Goal: Task Accomplishment & Management: Manage account settings

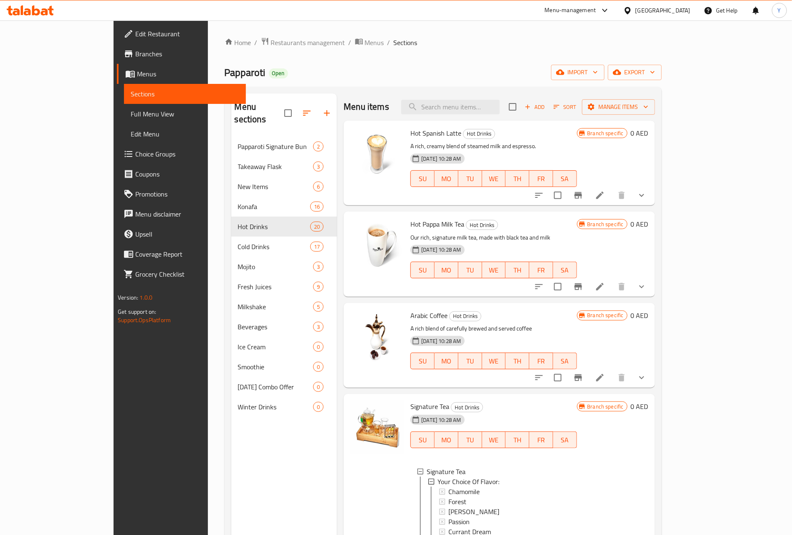
scroll to position [125, 0]
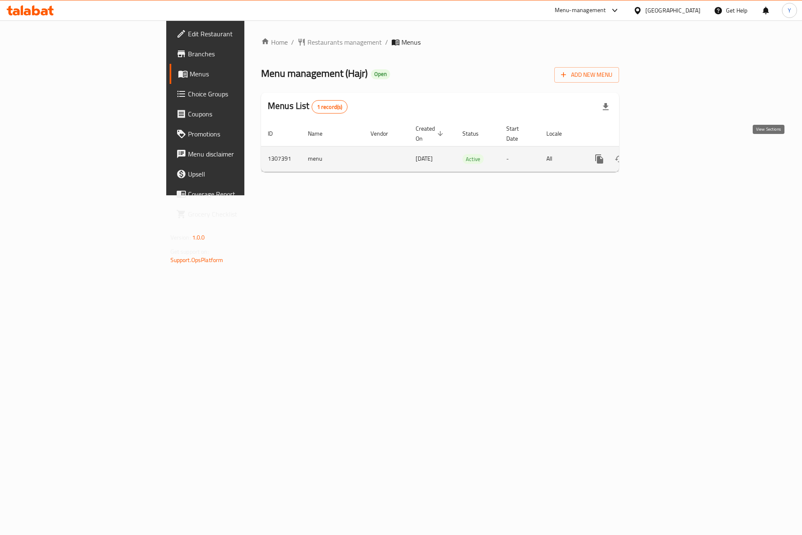
click at [664, 154] on icon "enhanced table" at bounding box center [659, 159] width 10 height 10
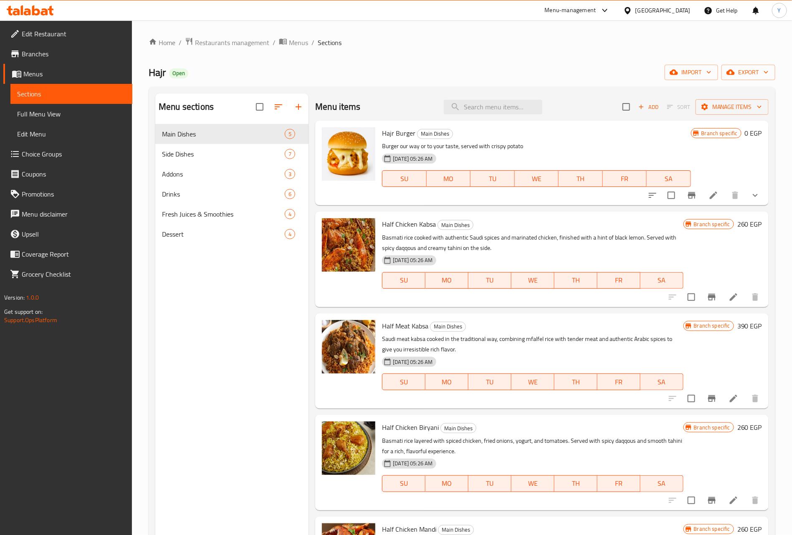
click at [385, 223] on span "Half Chicken Kabsa" at bounding box center [409, 224] width 54 height 13
drag, startPoint x: 385, startPoint y: 223, endPoint x: 430, endPoint y: 221, distance: 45.2
click at [430, 221] on span "Half Chicken Kabsa" at bounding box center [409, 224] width 54 height 13
click at [203, 233] on span "Dessert" at bounding box center [211, 234] width 99 height 10
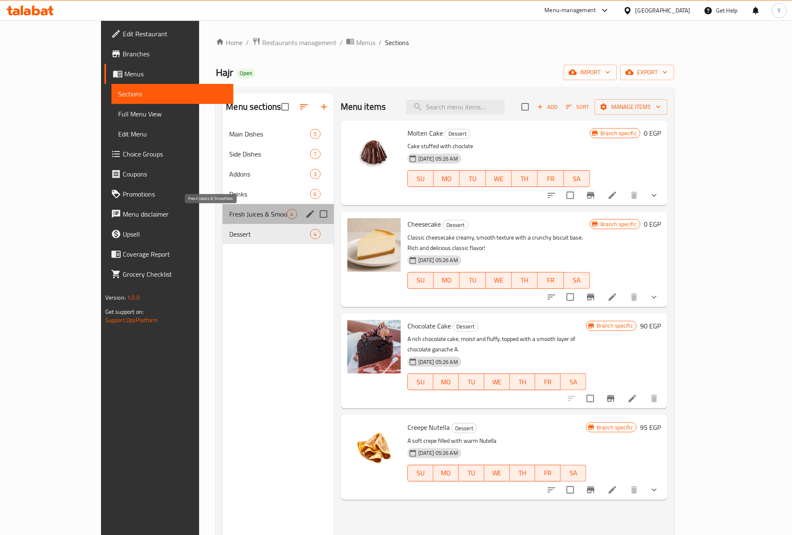
click at [229, 209] on span "Fresh Juices & Smoothies" at bounding box center [257, 214] width 57 height 10
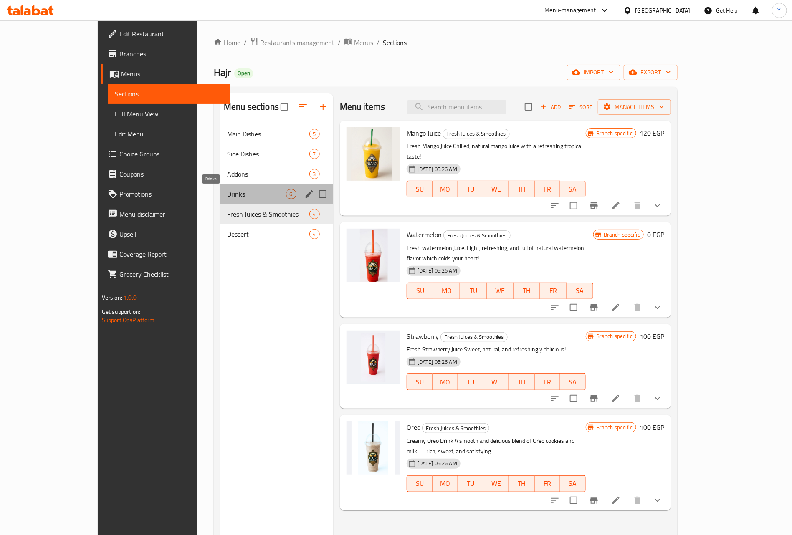
click at [230, 192] on span "Drinks" at bounding box center [256, 194] width 59 height 10
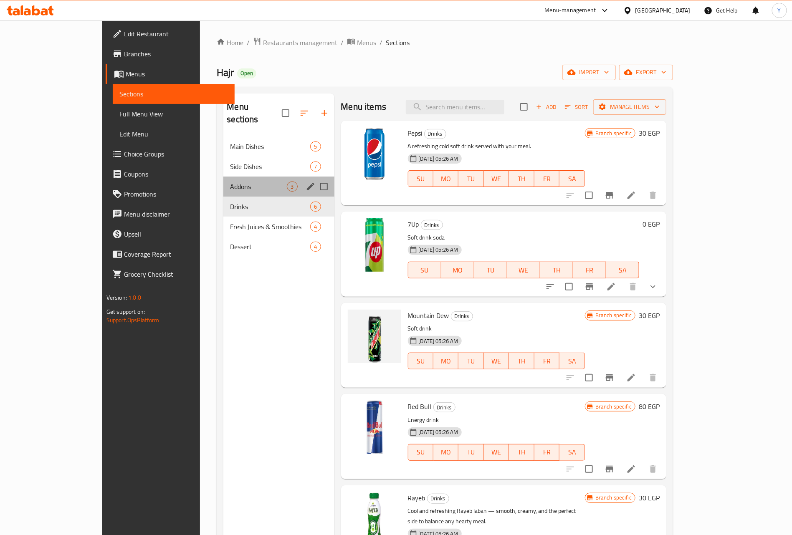
click at [235, 177] on div "Addons 3" at bounding box center [278, 187] width 111 height 20
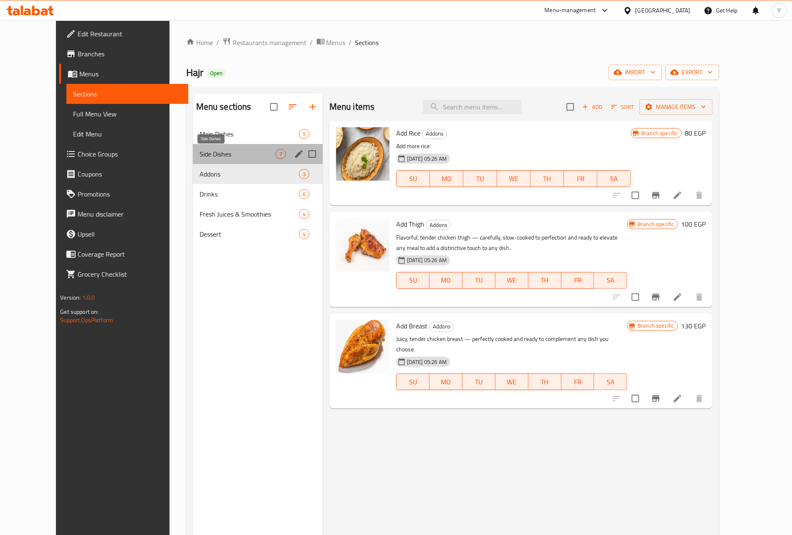
click at [232, 151] on span "Side Dishes" at bounding box center [238, 154] width 76 height 10
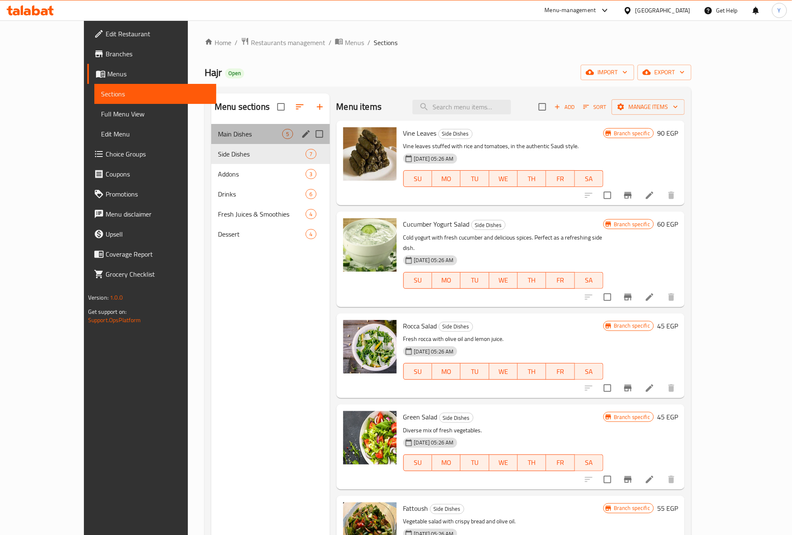
drag, startPoint x: 227, startPoint y: 128, endPoint x: 228, endPoint y: 142, distance: 13.8
click at [228, 142] on div "Main Dishes 5" at bounding box center [270, 134] width 119 height 20
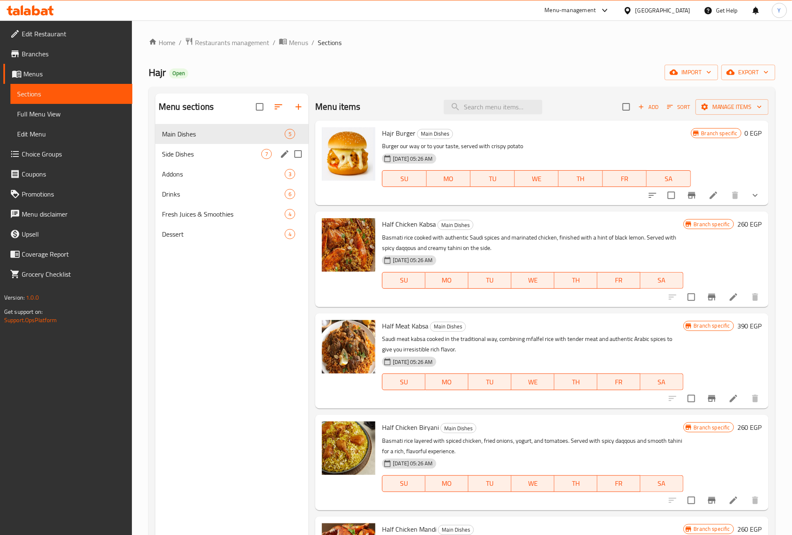
click at [232, 148] on div "Side Dishes 7" at bounding box center [231, 154] width 153 height 20
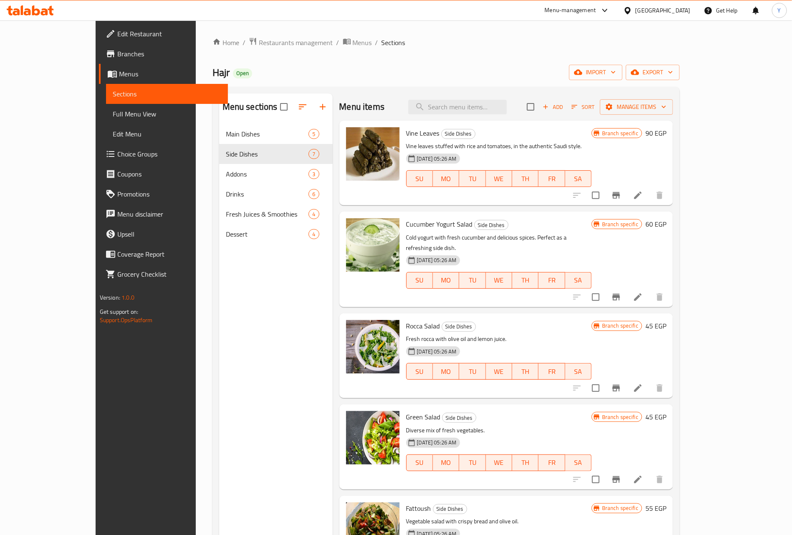
click at [221, 128] on div "Main Dishes 5" at bounding box center [276, 134] width 114 height 20
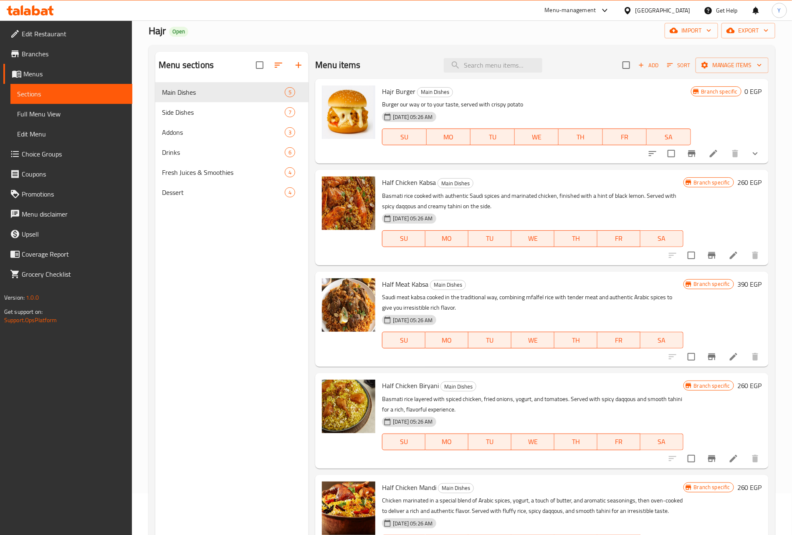
scroll to position [63, 0]
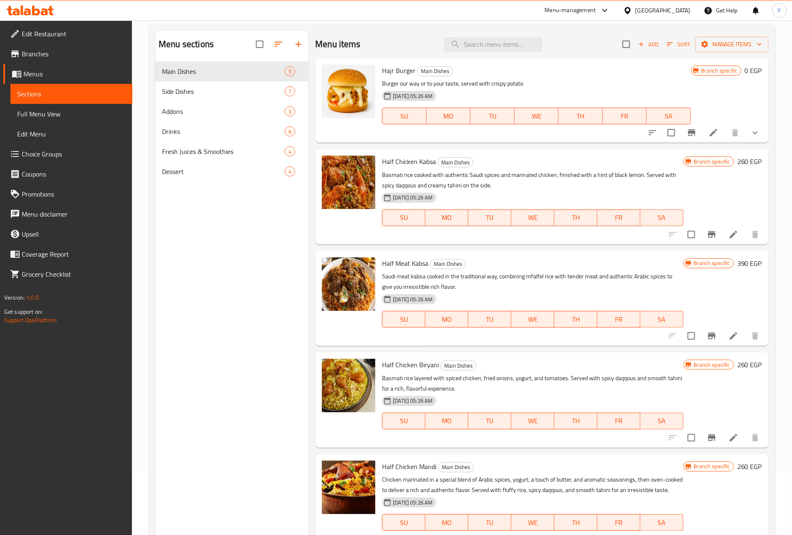
click at [388, 161] on span "Half Chicken Kabsa" at bounding box center [409, 161] width 54 height 13
drag, startPoint x: 388, startPoint y: 161, endPoint x: 425, endPoint y: 162, distance: 36.3
click at [425, 162] on span "Half Chicken Kabsa" at bounding box center [409, 161] width 54 height 13
click at [393, 263] on span "Half Meat Kabsa" at bounding box center [405, 263] width 46 height 13
drag, startPoint x: 393, startPoint y: 263, endPoint x: 423, endPoint y: 264, distance: 30.1
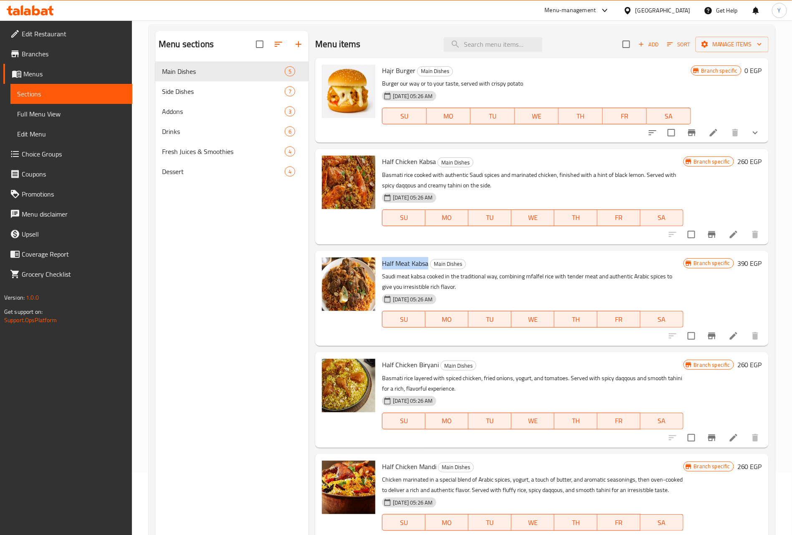
click at [423, 264] on span "Half Meat Kabsa" at bounding box center [405, 263] width 46 height 13
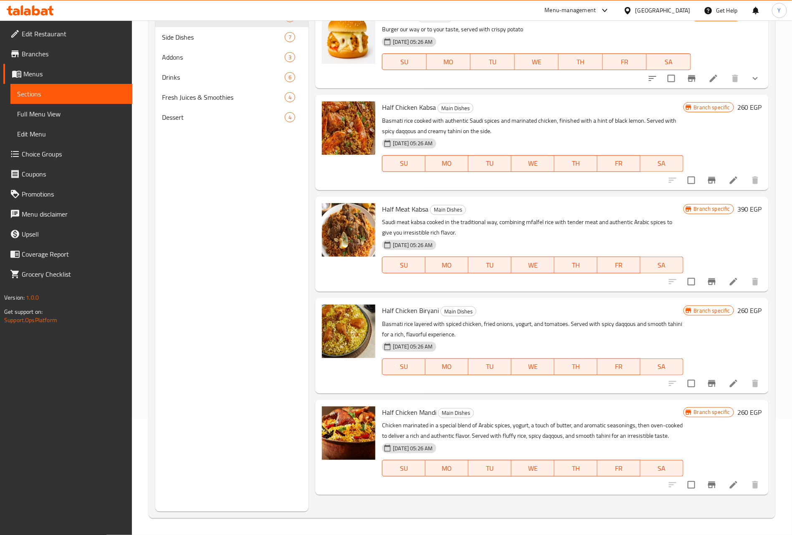
click at [391, 219] on p "Saudi meat kabsa cooked in the traditional way, combining mfalfel rice with ten…" at bounding box center [532, 227] width 301 height 21
click at [208, 39] on span "Side Dishes" at bounding box center [211, 37] width 99 height 10
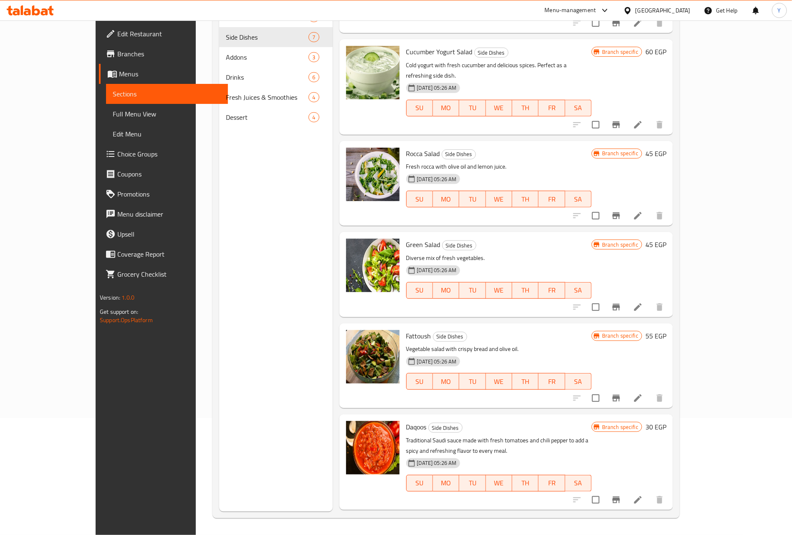
scroll to position [123, 0]
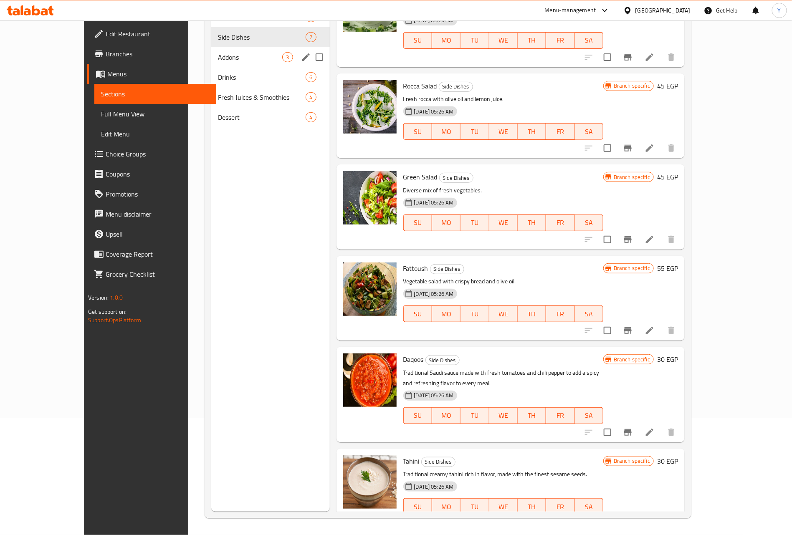
click at [218, 61] on span "Addons" at bounding box center [250, 57] width 64 height 10
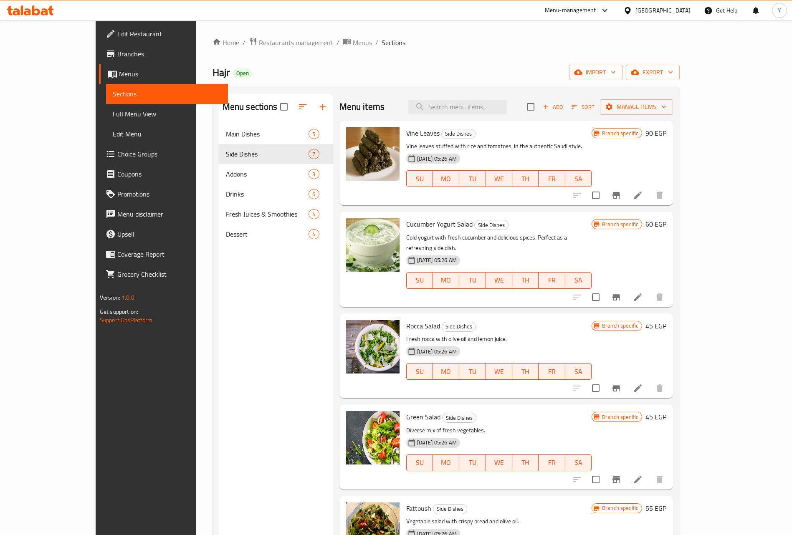
scroll to position [117, 0]
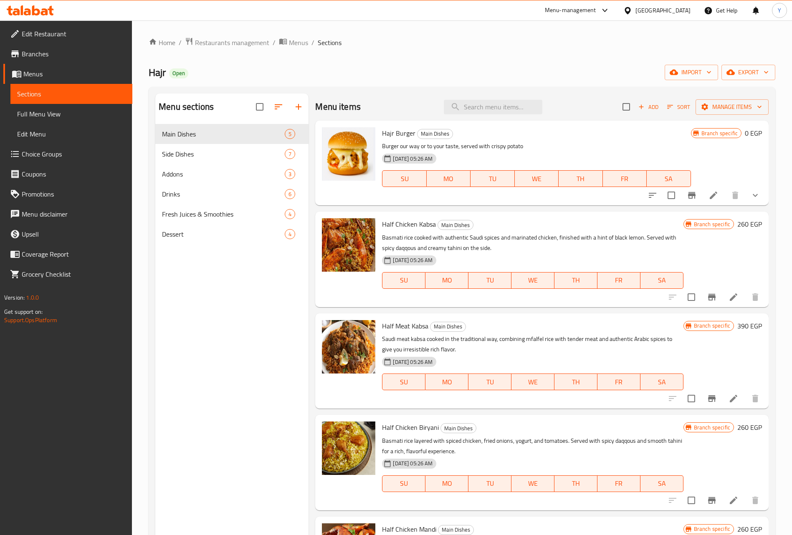
scroll to position [117, 0]
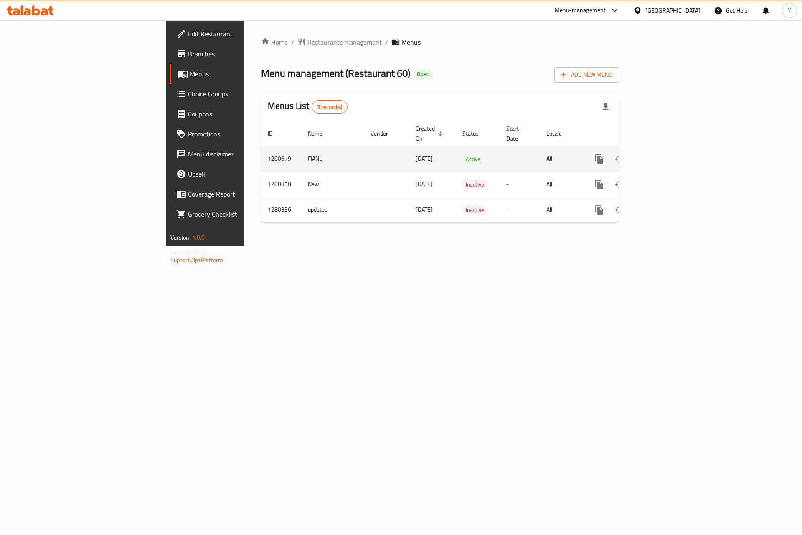
click at [664, 154] on icon "enhanced table" at bounding box center [659, 159] width 10 height 10
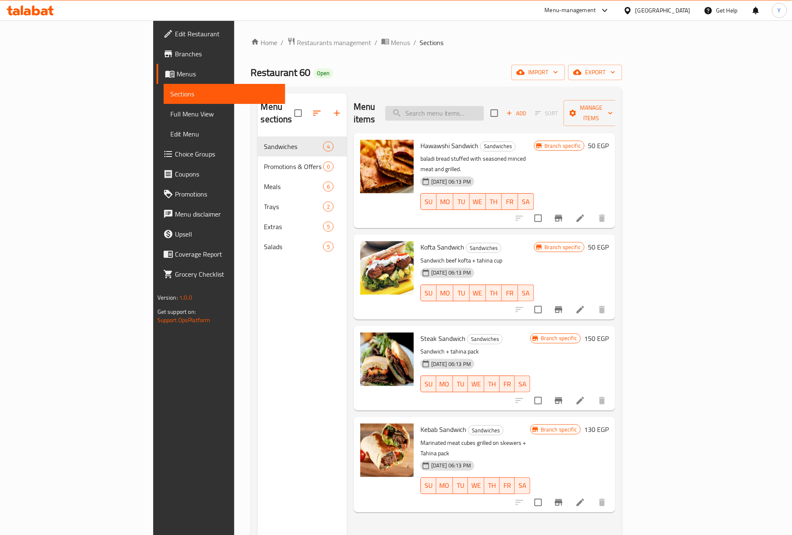
click at [484, 112] on input "search" at bounding box center [434, 113] width 99 height 15
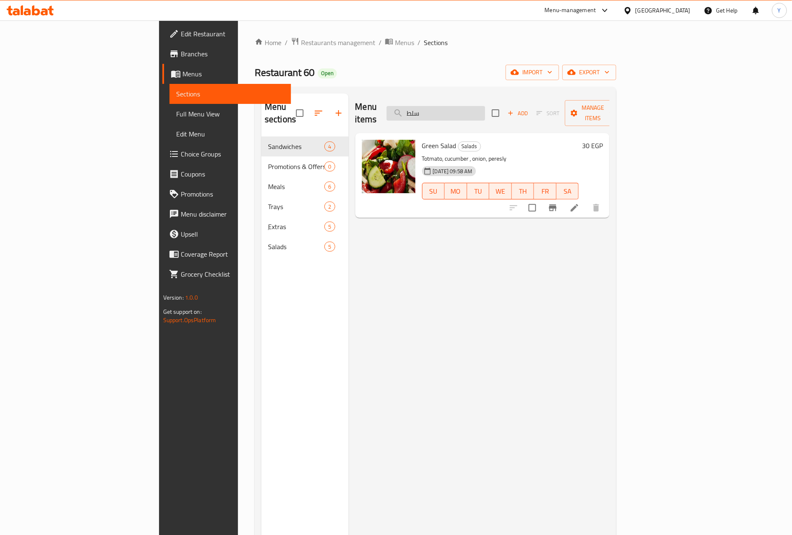
type input "سلطة"
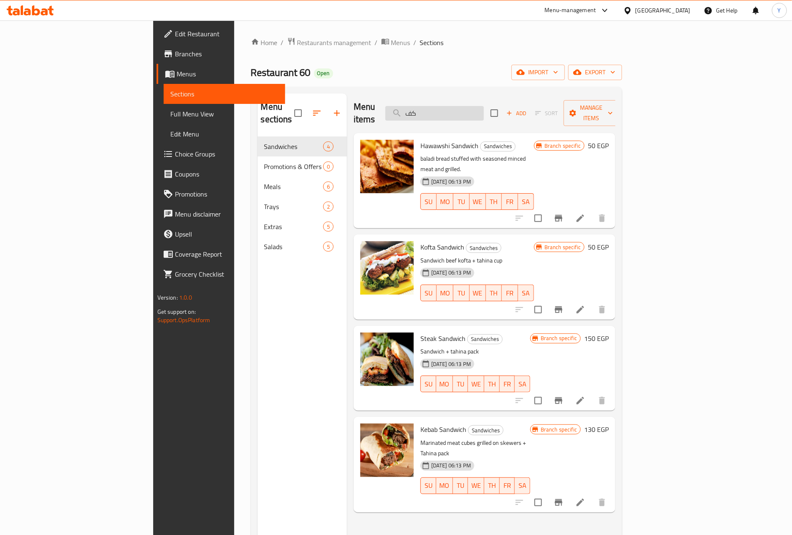
type input "كفت"
type input "فرخ"
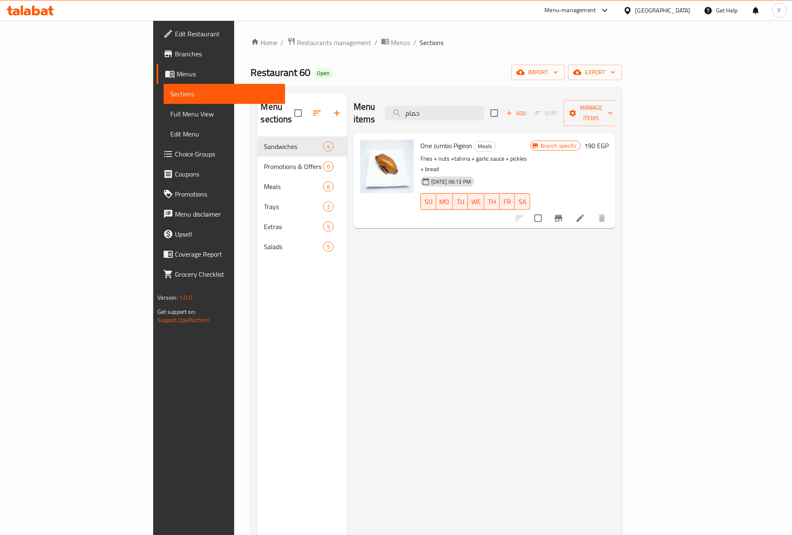
type input "حمام"
click at [157, 47] on link "Branches" at bounding box center [221, 54] width 129 height 20
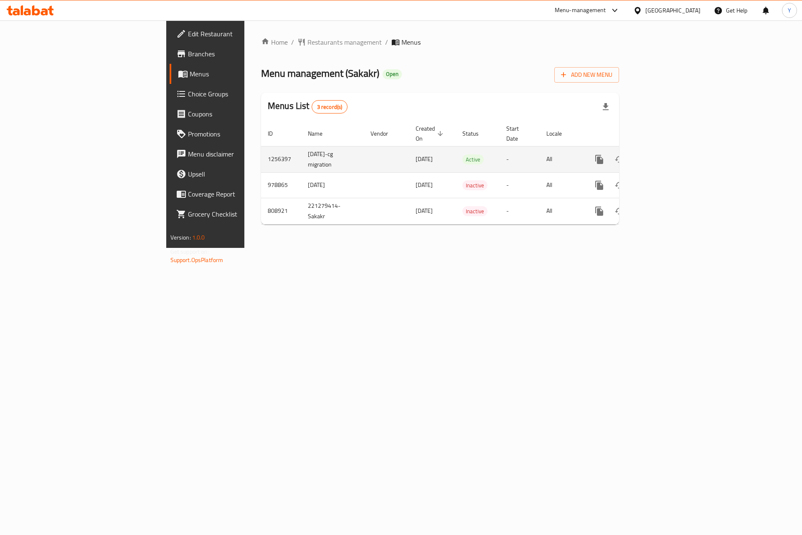
click at [664, 155] on icon "enhanced table" at bounding box center [659, 160] width 10 height 10
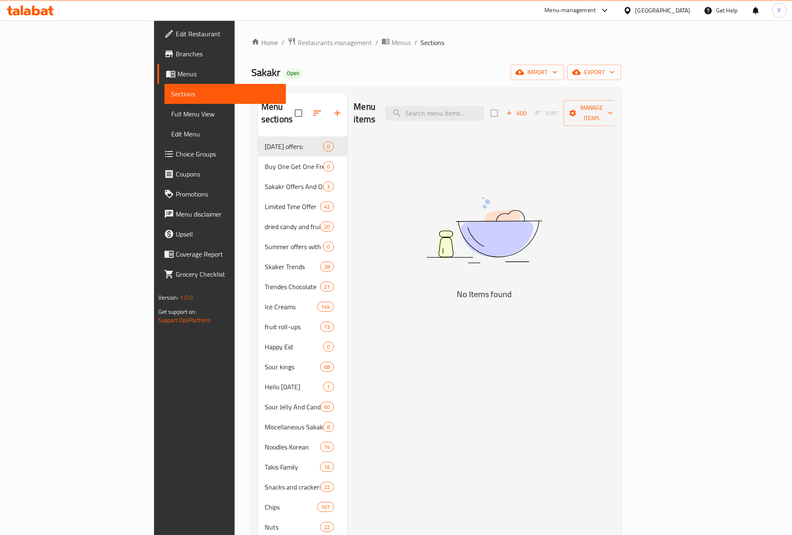
click at [484, 106] on input "search" at bounding box center [434, 113] width 99 height 15
paste input "كرات بنكهة الجبن المخبوزة [PERSON_NAME] 60 جرام"
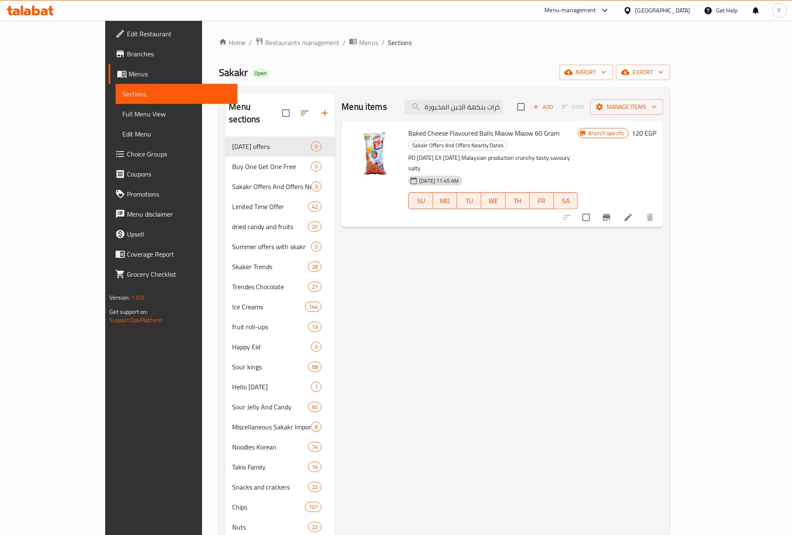
scroll to position [0, 50]
click at [499, 115] on div "Menu items كرات بنكهة الجبن المخبوزة مياو مياو 60 جرام Add Sort Manage items" at bounding box center [503, 107] width 322 height 27
click at [503, 104] on input "كرات بنكهة الجبن المخبوزة [PERSON_NAME] 60 جرام" at bounding box center [454, 107] width 99 height 15
click at [617, 208] on button "Branch-specific-item" at bounding box center [607, 218] width 20 height 20
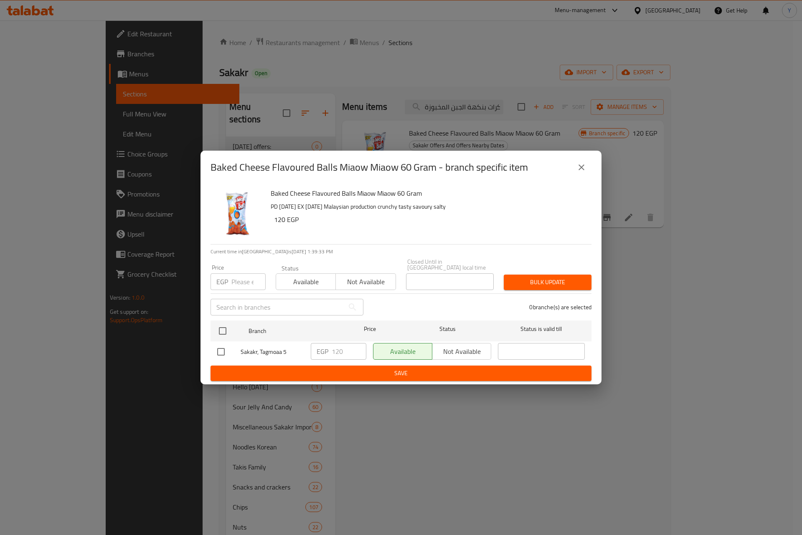
click at [584, 172] on icon "close" at bounding box center [581, 167] width 10 height 10
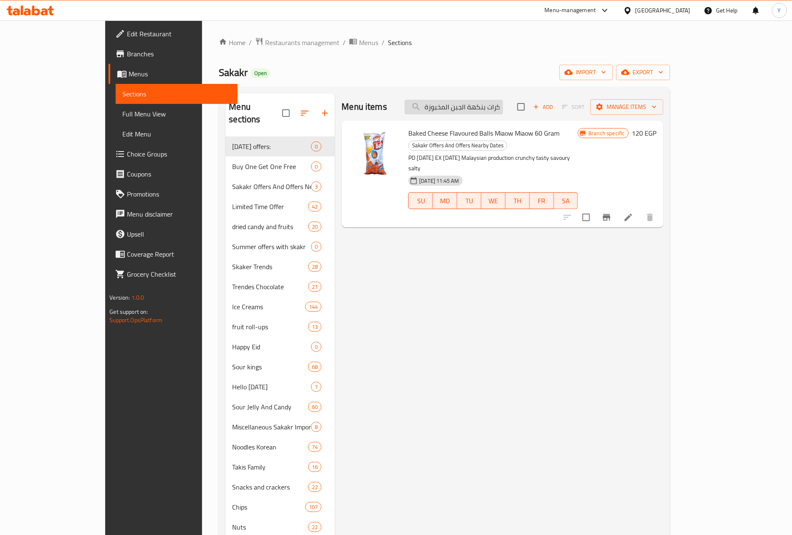
click at [503, 108] on input "كرات بنكهة الجبن المخبوزة [PERSON_NAME] 60 جرام" at bounding box center [454, 107] width 99 height 15
paste input "حلقات بنكهة البصل"
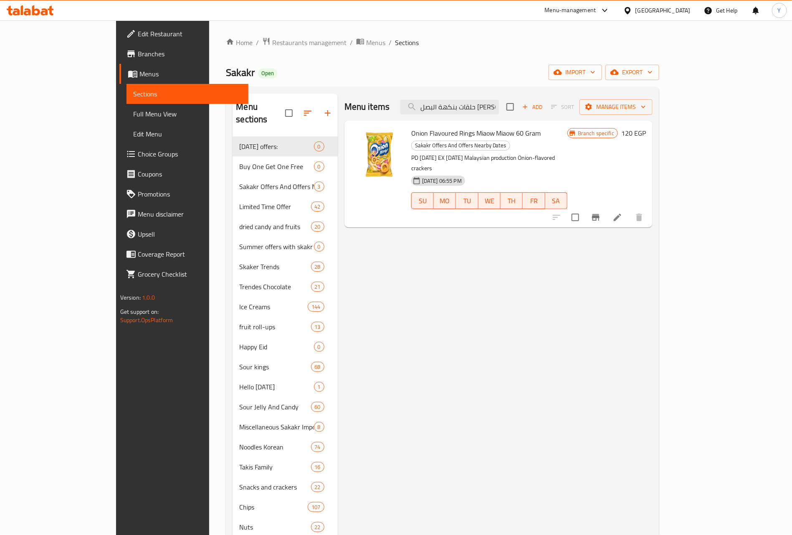
click at [485, 116] on div "Menu items حلقات بنكهة البصل مياو مياو 60 جرام Add Sort Manage items" at bounding box center [499, 107] width 308 height 27
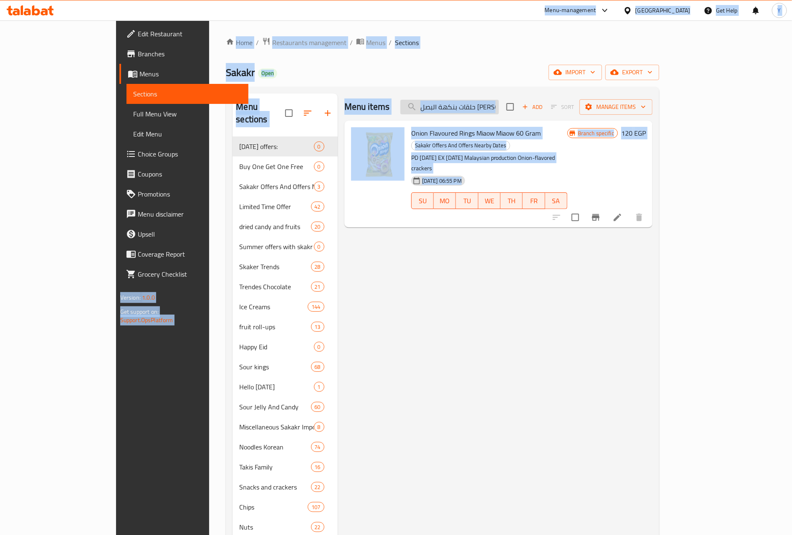
click at [485, 113] on input "حلقات بنكهة البصل [PERSON_NAME] 60 جرام" at bounding box center [450, 107] width 99 height 15
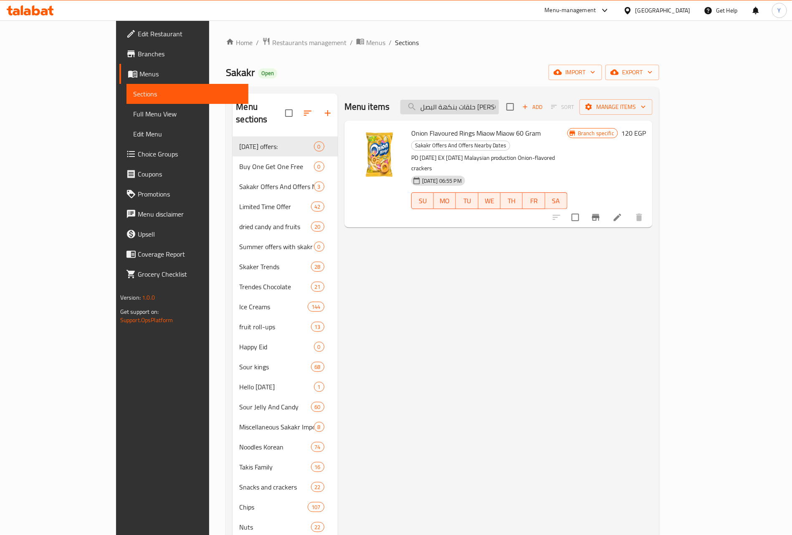
paste input "يبسي عمان بنكهة الفلفل الحار ٥٠"
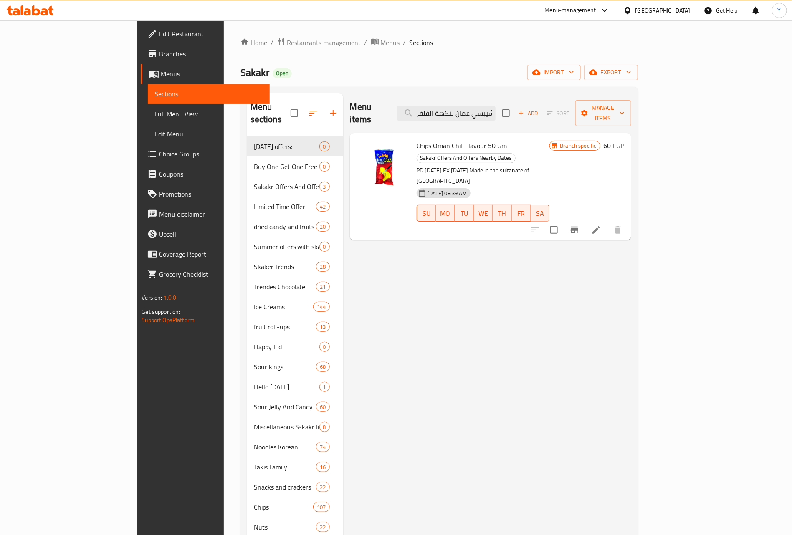
type input "شيبسي عمان بنكهة الفلفل الحار ٥٠ جرام"
click at [580, 225] on icon "Branch-specific-item" at bounding box center [575, 230] width 10 height 10
click at [496, 106] on input "شيبسي عمان بنكهة الفلفل الحار ٥٠ جرام" at bounding box center [446, 113] width 99 height 15
paste input "رينجلز بنكهة الفلفل الحار المكسيكي والليمون اكس لارج 160 ج"
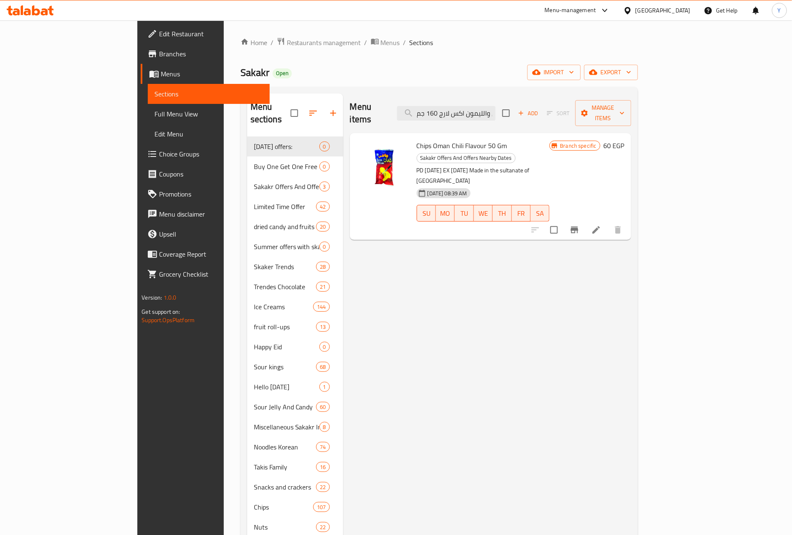
scroll to position [0, 103]
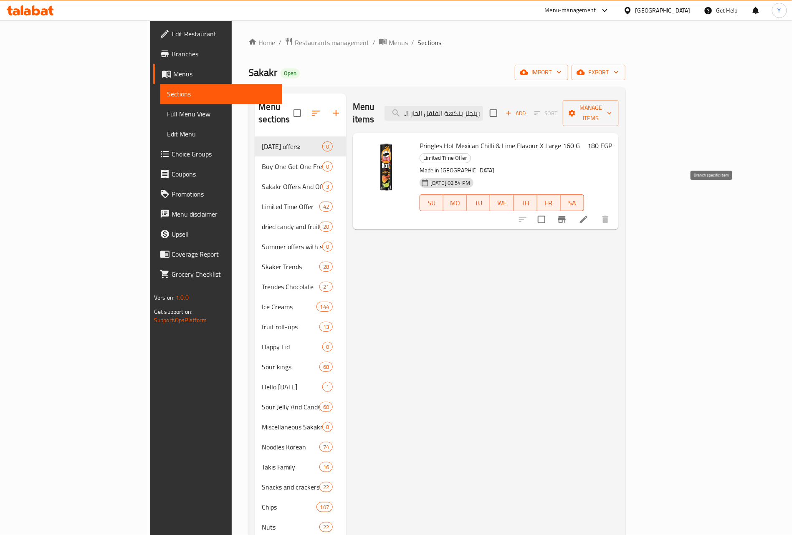
type input "برينجلز بنكهة الفلفل الحار المكسيكي والليمون اكس لارج 160 جم"
click at [566, 216] on icon "Branch-specific-item" at bounding box center [562, 219] width 8 height 7
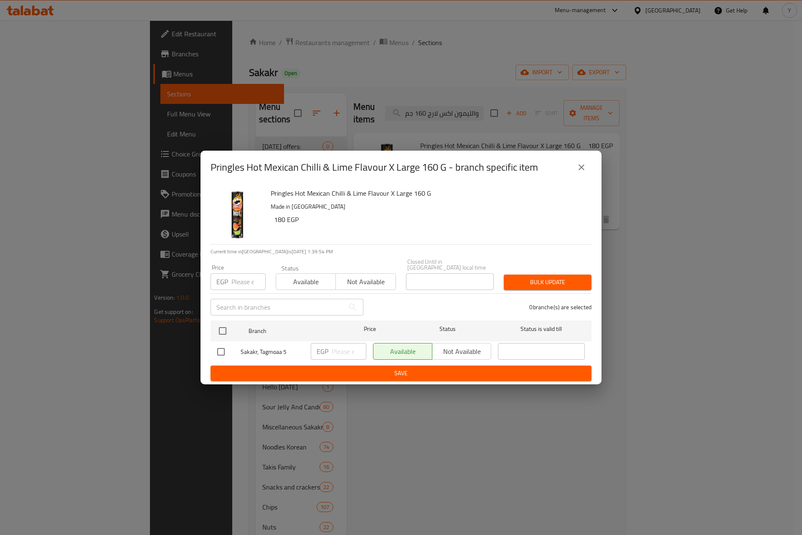
click at [507, 142] on div "Pringles Hot Mexican Chilli & Lime Flavour X Large 160 G - branch specific item…" at bounding box center [401, 267] width 802 height 535
click at [525, 128] on div "Pringles Hot Mexican Chilli & Lime Flavour X Large 160 G - branch specific item…" at bounding box center [401, 267] width 802 height 535
click at [517, 102] on div "Pringles Hot Mexican Chilli & Lime Flavour X Large 160 G - branch specific item…" at bounding box center [401, 267] width 802 height 535
click at [576, 164] on button "close" at bounding box center [581, 167] width 20 height 20
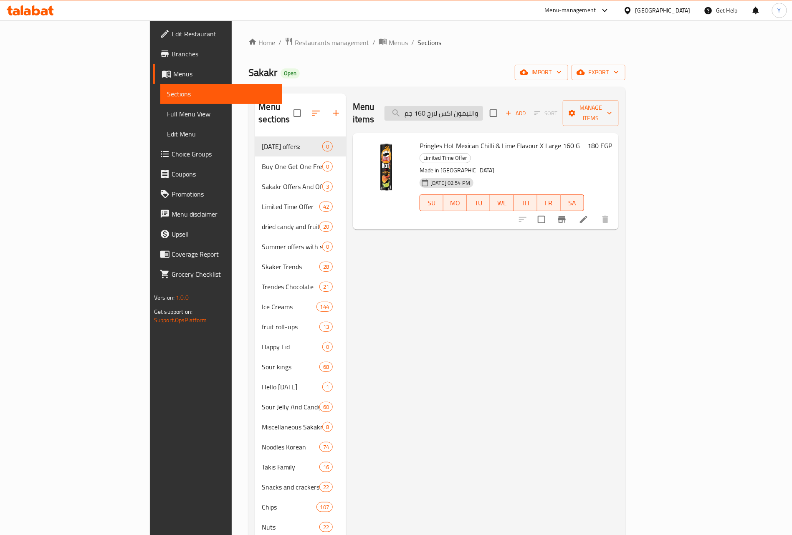
click at [483, 108] on input "برينجلز بنكهة الفلفل الحار المكسيكي والليمون اكس لارج 160 جم" at bounding box center [434, 113] width 99 height 15
paste input "مصاصه ميلودي صفاره بوبس تشوبا توبس 15 جرا"
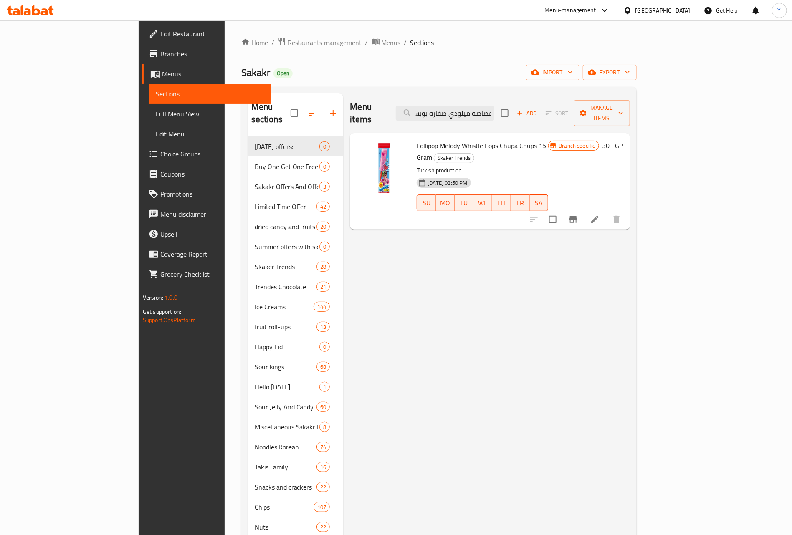
type input "مصاصه ميلودي صفاره بوبس تشوبا توبس 15 جرام"
